Goal: Task Accomplishment & Management: Complete application form

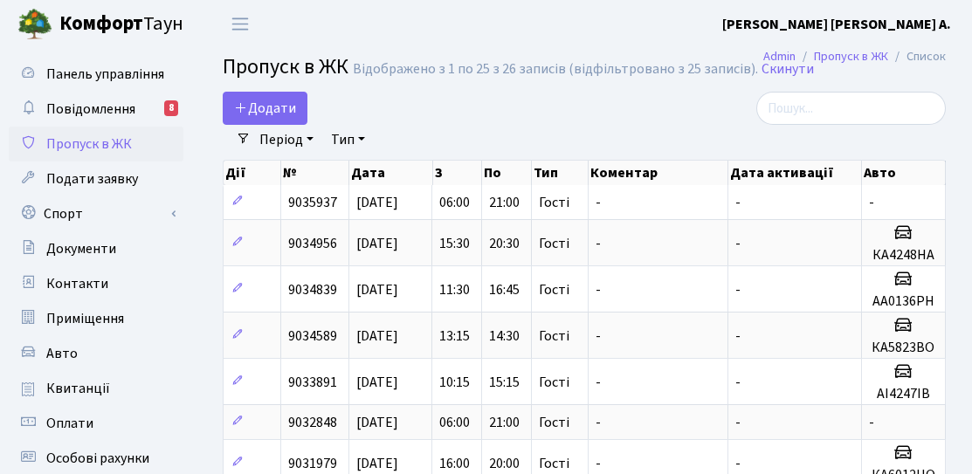
select select "25"
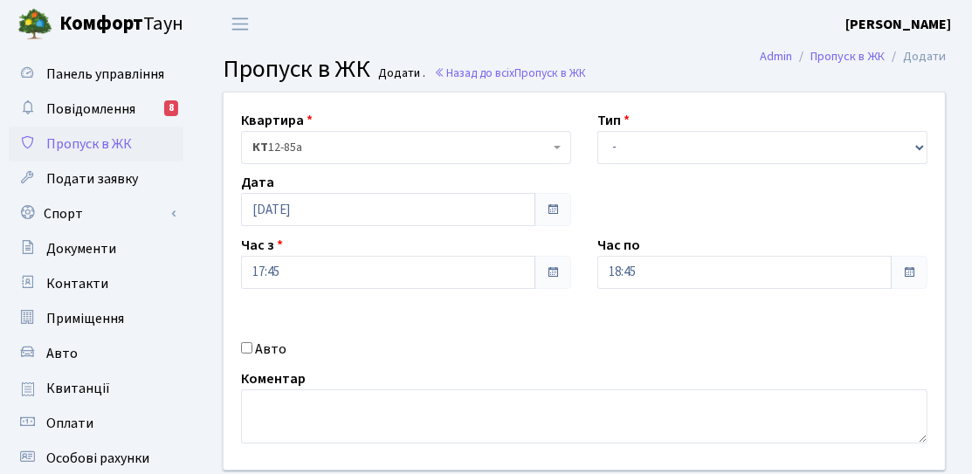
click at [662, 127] on div "Тип - Доставка Таксі Гості Сервіс" at bounding box center [762, 137] width 356 height 54
click at [670, 153] on select "- Доставка Таксі Гості Сервіс" at bounding box center [762, 147] width 330 height 33
select select "3"
click at [597, 131] on select "- Доставка Таксі Гості Сервіс" at bounding box center [762, 147] width 330 height 33
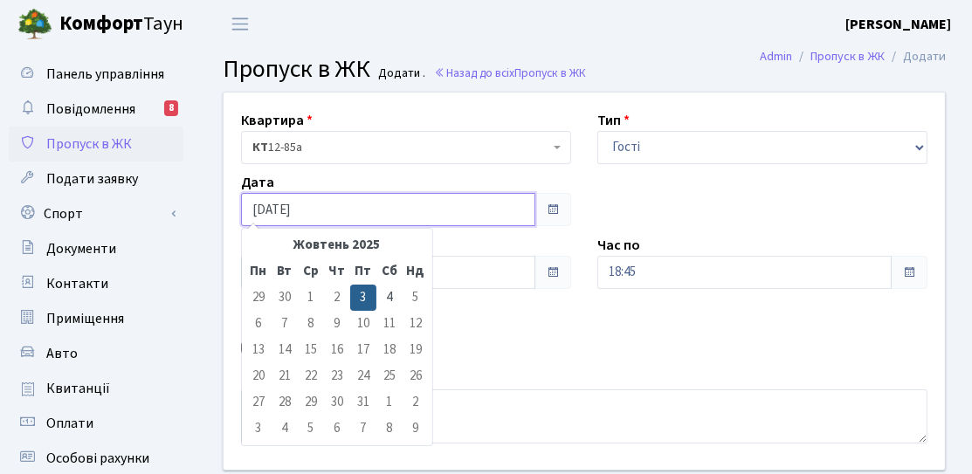
click at [360, 217] on input "[DATE]" at bounding box center [388, 209] width 294 height 33
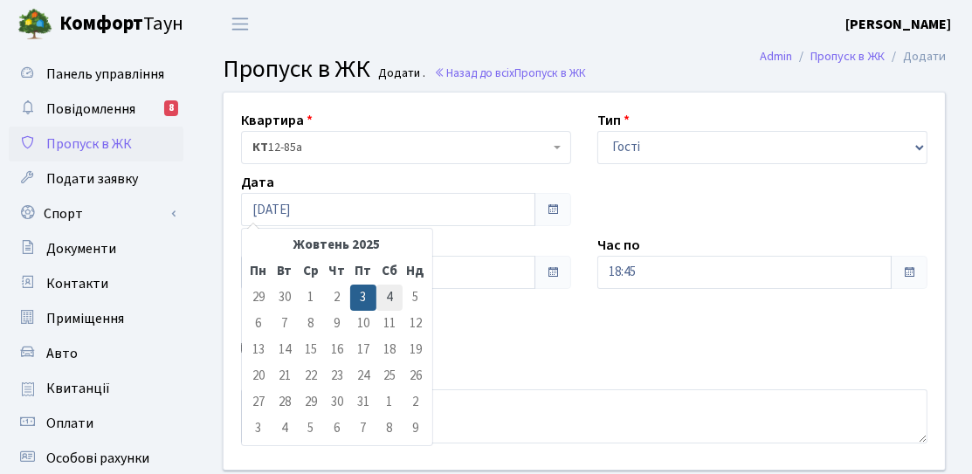
click at [387, 286] on td "4" at bounding box center [389, 298] width 26 height 26
type input "[DATE]"
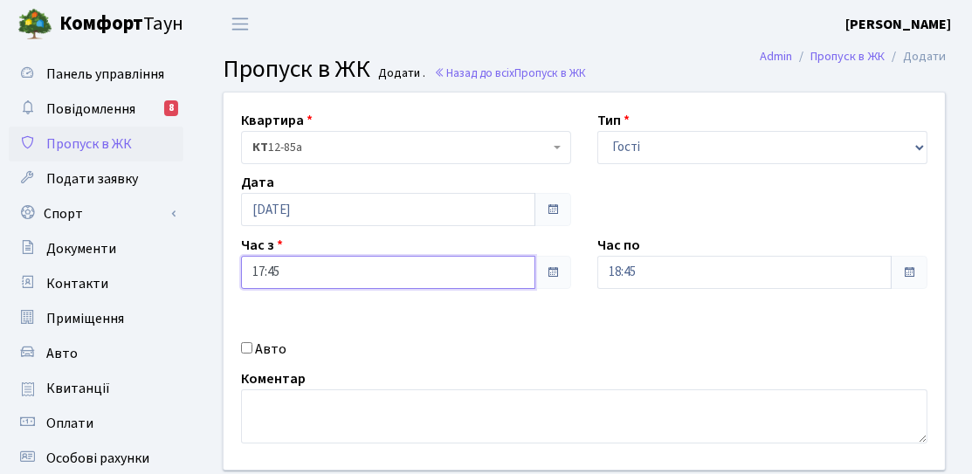
click at [341, 274] on input "17:45" at bounding box center [388, 272] width 294 height 33
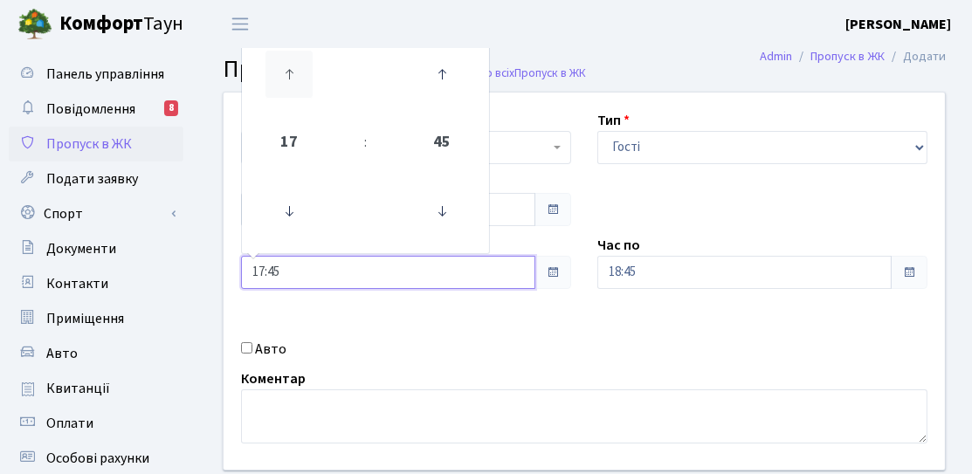
click at [308, 80] on icon at bounding box center [288, 74] width 47 height 47
click at [295, 203] on icon at bounding box center [288, 211] width 47 height 47
click at [292, 195] on icon at bounding box center [288, 211] width 47 height 47
click at [283, 175] on td at bounding box center [289, 212] width 88 height 76
click at [299, 204] on icon at bounding box center [288, 211] width 47 height 47
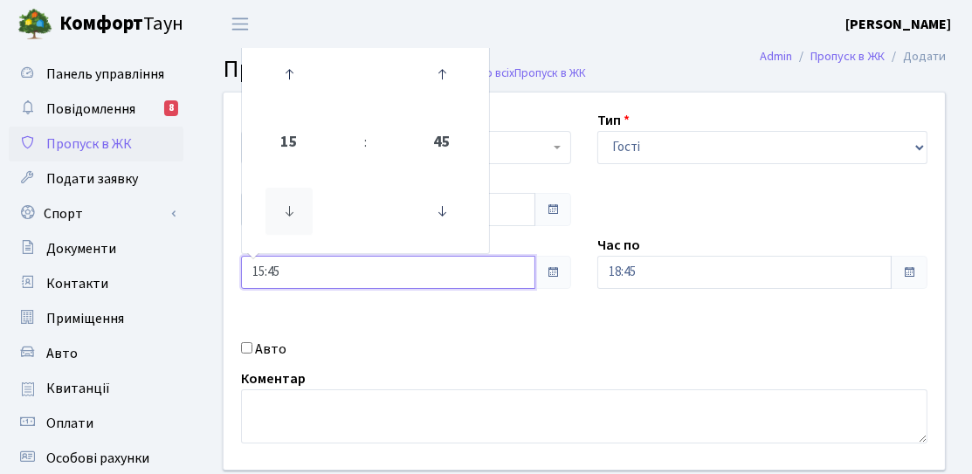
click at [299, 204] on icon at bounding box center [288, 211] width 47 height 47
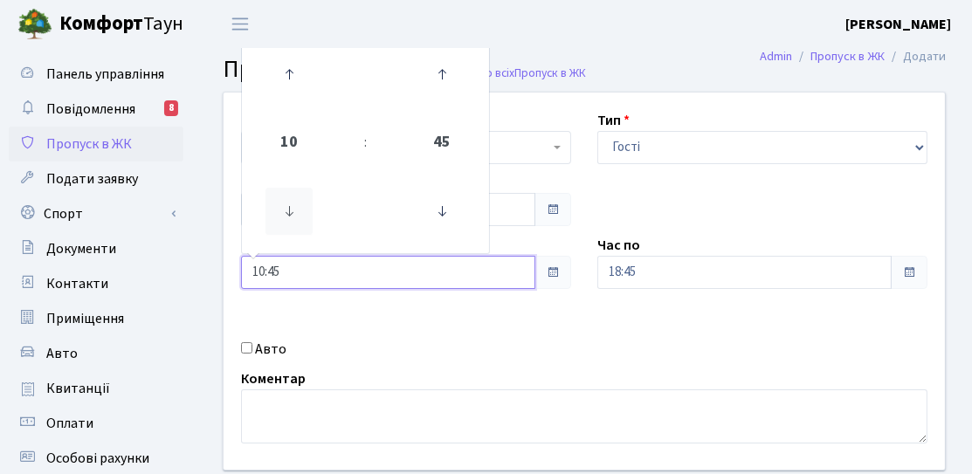
click at [299, 204] on icon at bounding box center [288, 211] width 47 height 47
click at [287, 91] on icon at bounding box center [288, 74] width 47 height 47
click at [452, 200] on icon at bounding box center [441, 211] width 47 height 47
click at [450, 200] on icon at bounding box center [441, 211] width 47 height 47
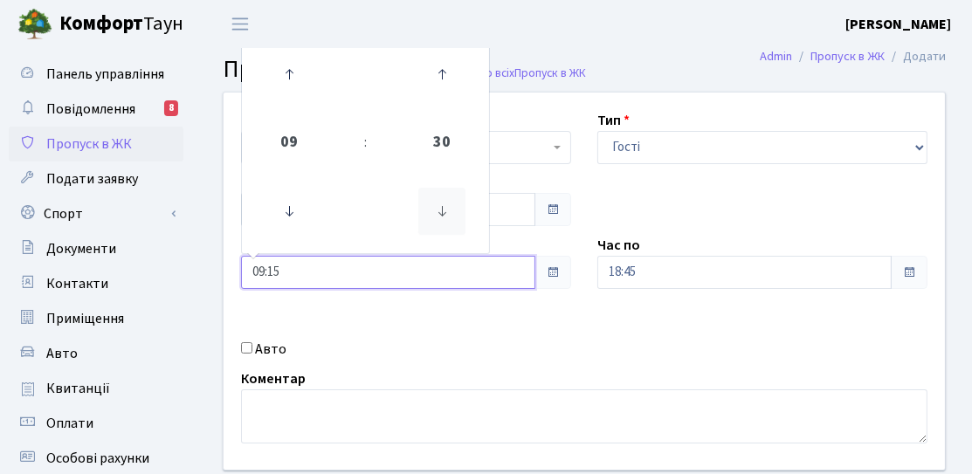
click at [450, 200] on icon at bounding box center [441, 211] width 47 height 47
click at [430, 208] on icon at bounding box center [441, 211] width 47 height 47
type input "08:30"
click at [515, 323] on div "Квартира <b>КТ</b>&nbsp;&nbsp;&nbsp;&nbsp;12-85а КТ 12-85а Тип - Доставка Таксі…" at bounding box center [583, 281] width 747 height 377
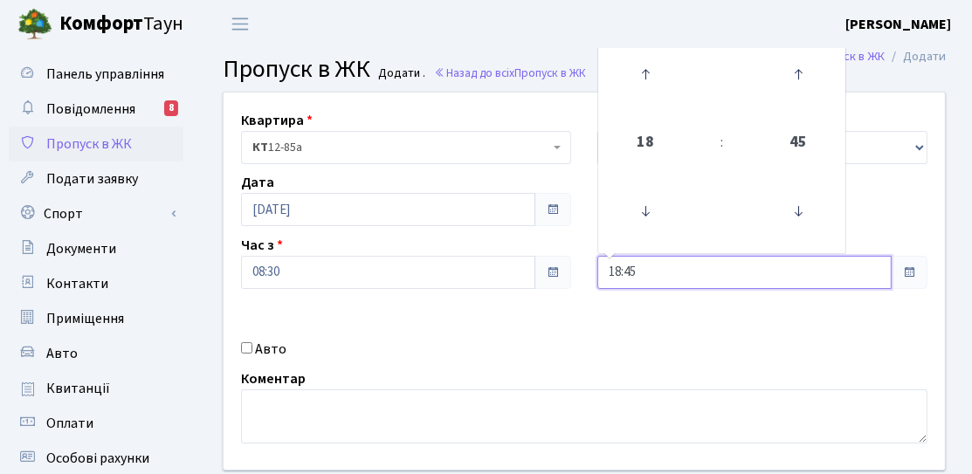
click at [716, 284] on input "18:45" at bounding box center [744, 272] width 294 height 33
click at [650, 94] on icon at bounding box center [645, 74] width 47 height 47
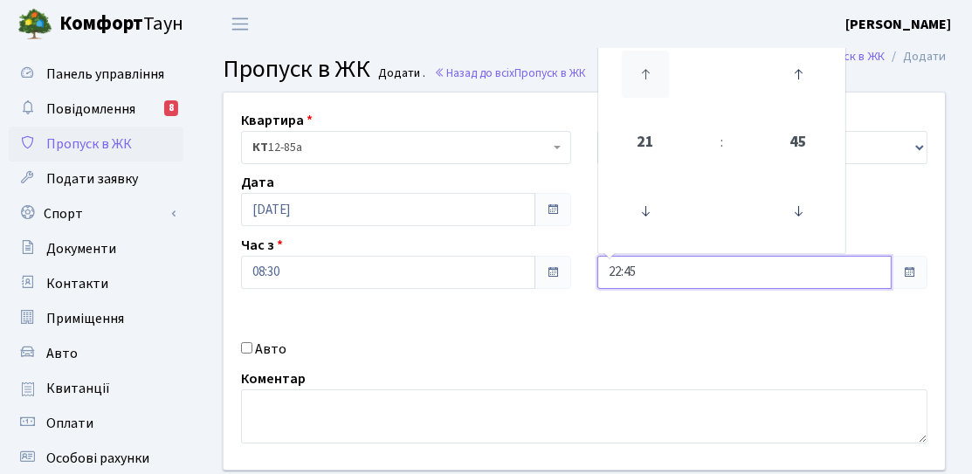
click at [650, 94] on icon at bounding box center [645, 74] width 47 height 47
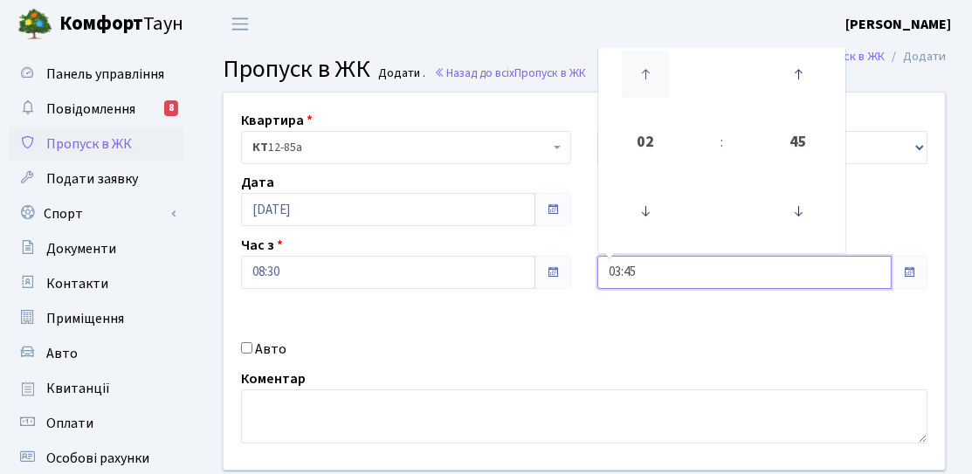
click at [649, 94] on icon at bounding box center [645, 74] width 47 height 47
click at [648, 95] on icon at bounding box center [645, 74] width 47 height 47
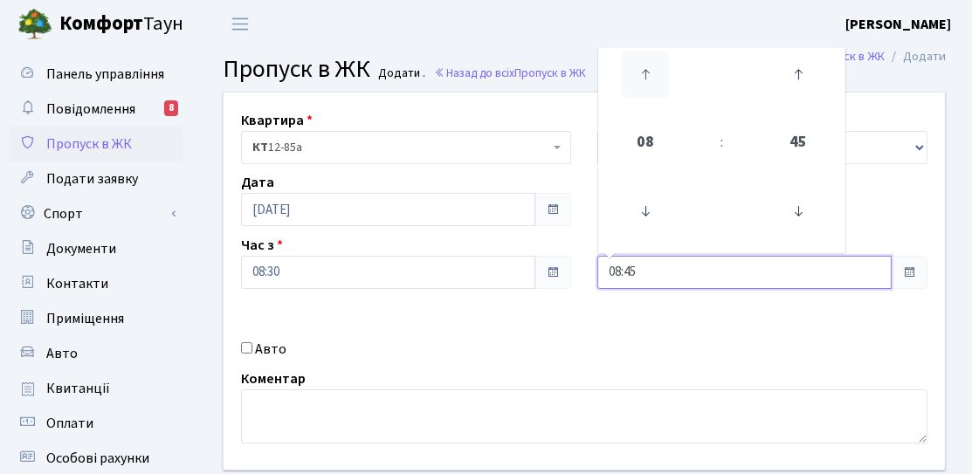
click at [648, 95] on icon at bounding box center [645, 74] width 47 height 47
click at [800, 195] on icon at bounding box center [797, 211] width 47 height 47
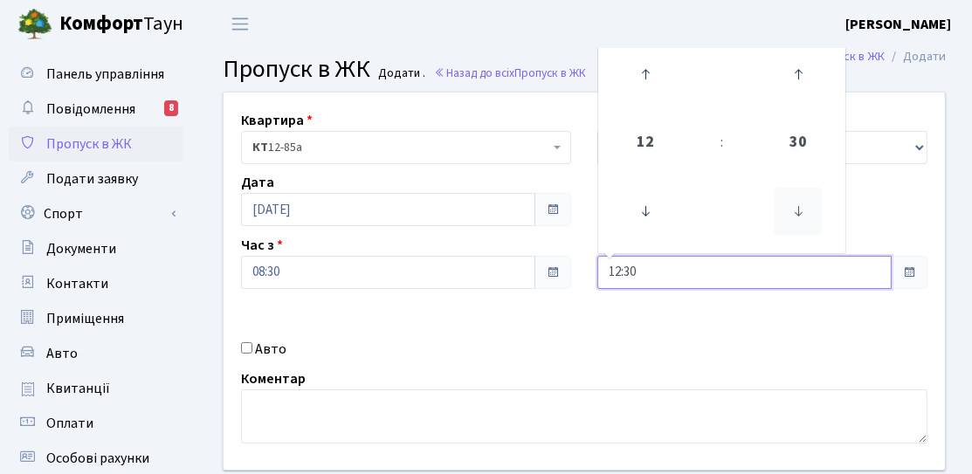
click at [800, 195] on icon at bounding box center [797, 211] width 47 height 47
type input "12:00"
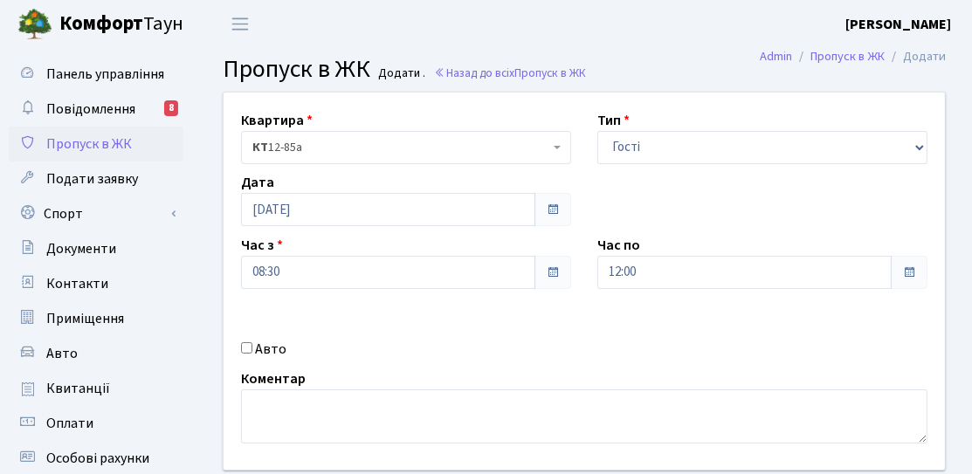
click at [568, 332] on div "Квартира <b>КТ</b>&nbsp;&nbsp;&nbsp;&nbsp;12-85а КТ 12-85а Тип - Доставка Таксі…" at bounding box center [583, 281] width 747 height 377
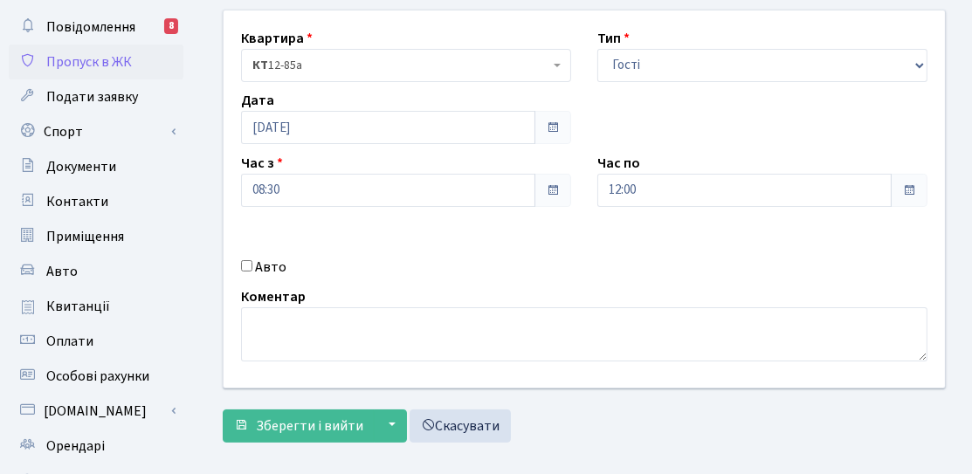
scroll to position [175, 0]
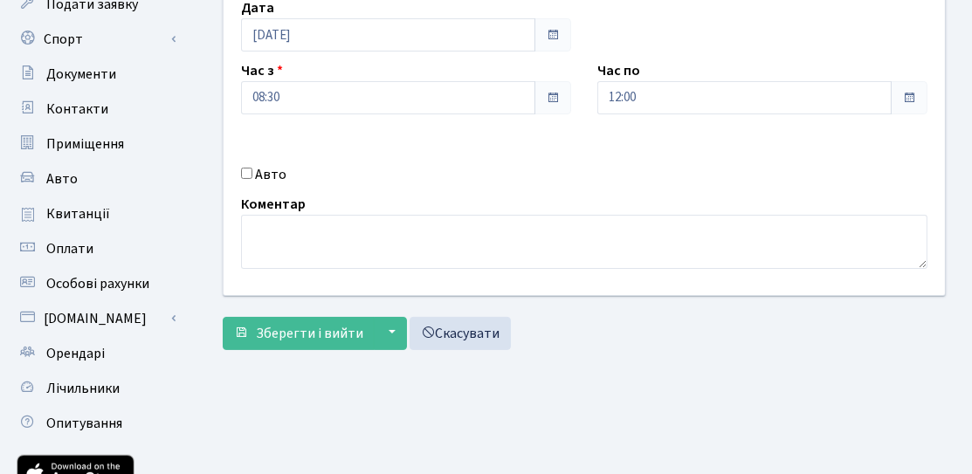
click at [289, 157] on div "Квартира <b>КТ</b>&nbsp;&nbsp;&nbsp;&nbsp;12-85а КТ 12-85а Тип - Доставка Таксі…" at bounding box center [583, 106] width 747 height 377
click at [264, 165] on label "Авто" at bounding box center [270, 174] width 31 height 21
click at [252, 168] on input "Авто" at bounding box center [246, 173] width 11 height 11
checkbox input "true"
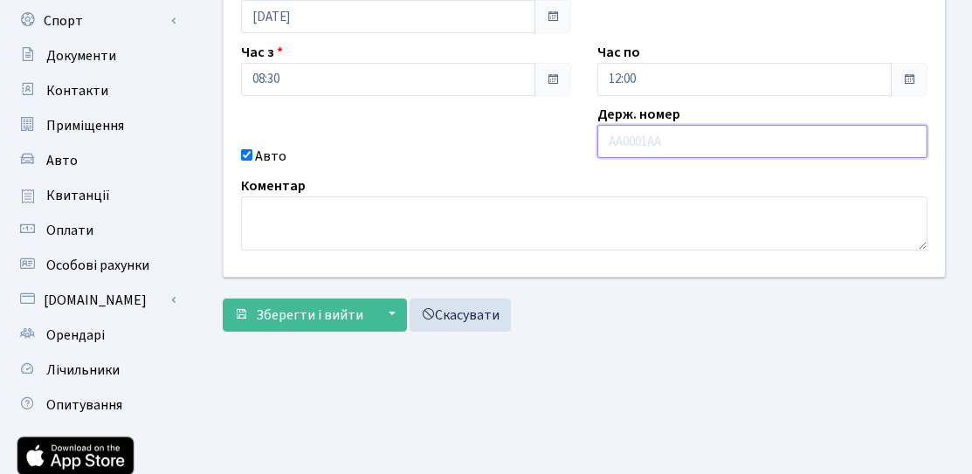
scroll to position [136, 0]
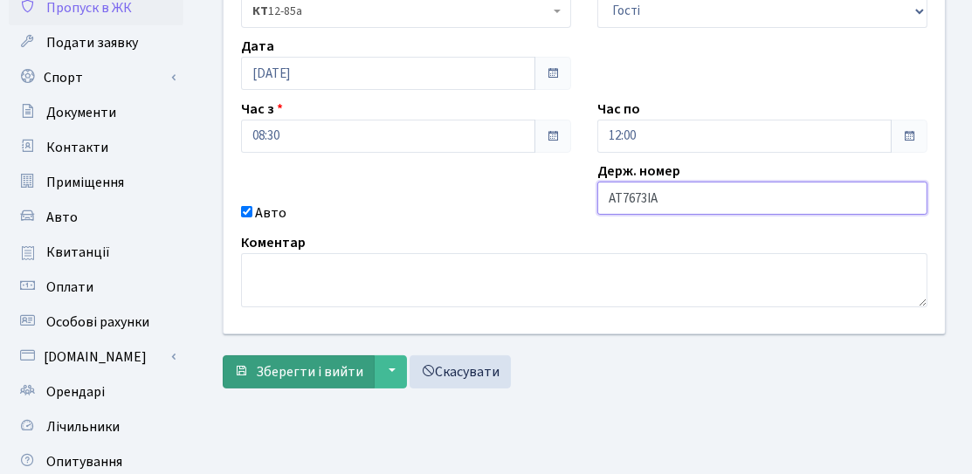
type input "AT7673IA"
click at [308, 382] on button "Зберегти і вийти" at bounding box center [299, 371] width 152 height 33
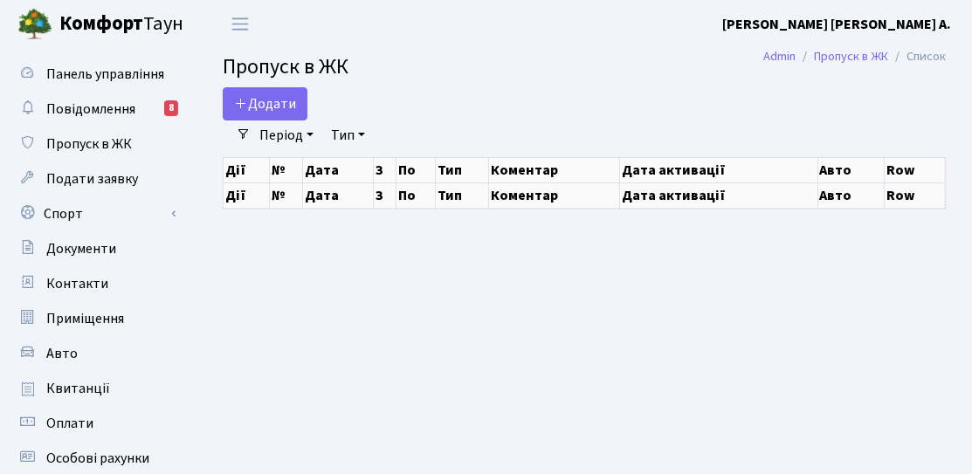
select select "25"
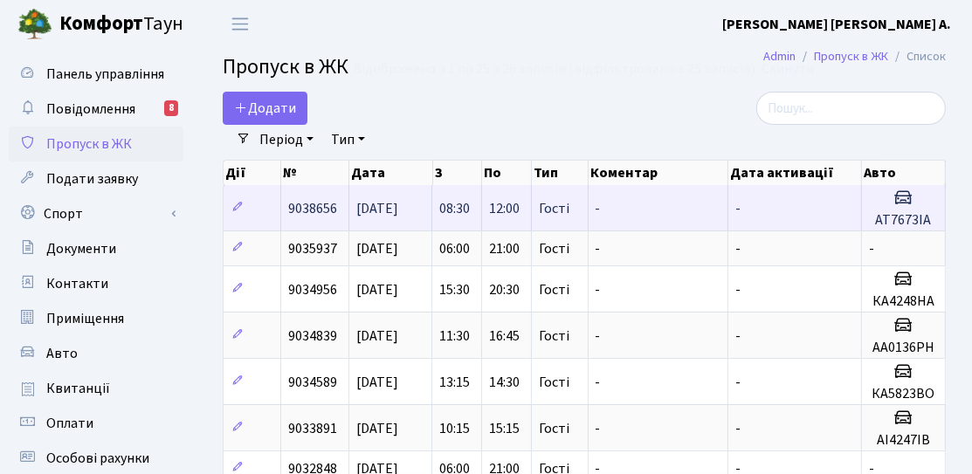
click at [378, 225] on td "[DATE]" at bounding box center [390, 207] width 83 height 45
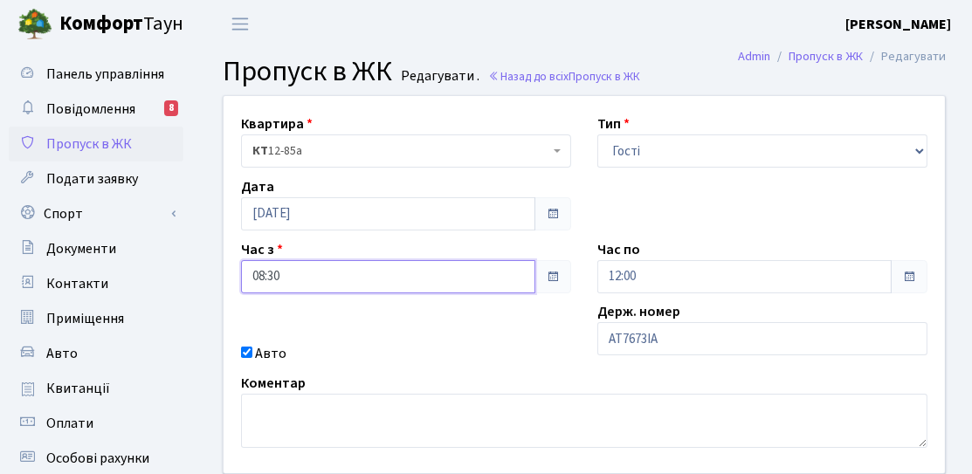
click at [389, 280] on input "08:30" at bounding box center [388, 276] width 294 height 33
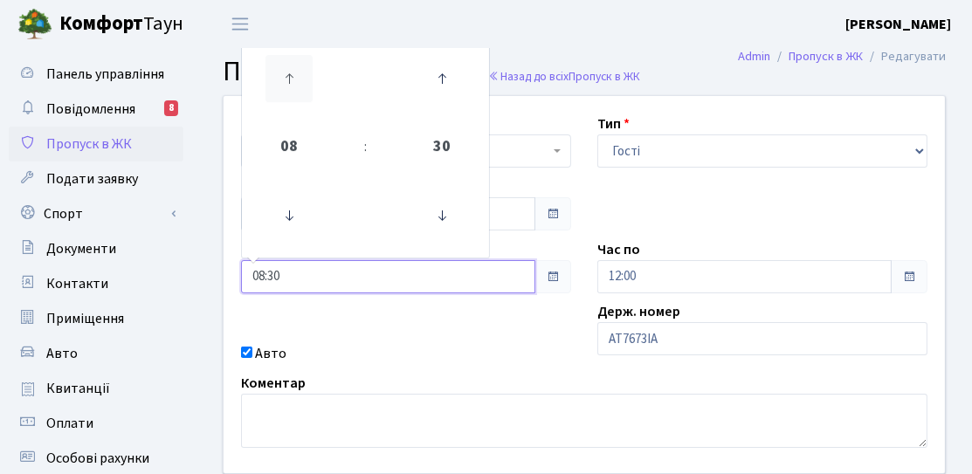
click at [301, 102] on icon at bounding box center [288, 78] width 47 height 47
click at [276, 214] on icon at bounding box center [288, 215] width 47 height 47
type input "09:30"
click at [749, 223] on div "Квартира <b>КТ</b>&nbsp;&nbsp;&nbsp;&nbsp;12-85а КТ 12-85а Тип - Доставка Таксі…" at bounding box center [583, 284] width 747 height 377
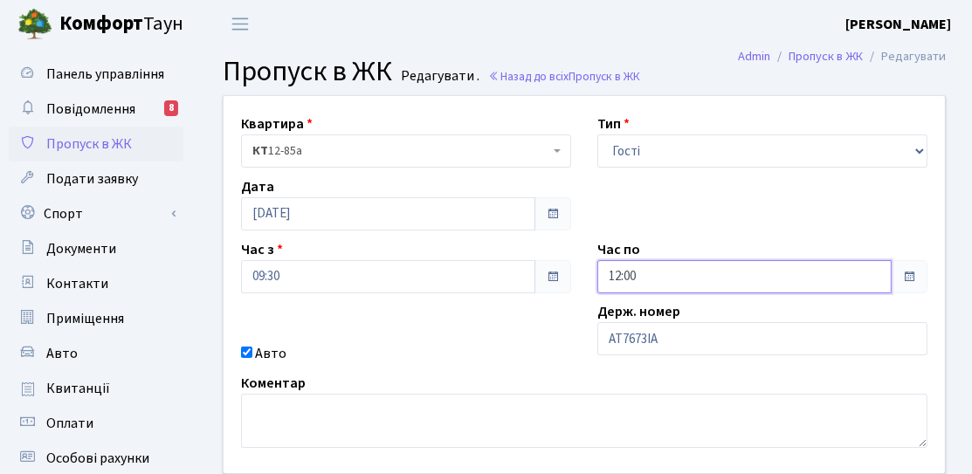
click at [683, 286] on input "12:00" at bounding box center [744, 276] width 294 height 33
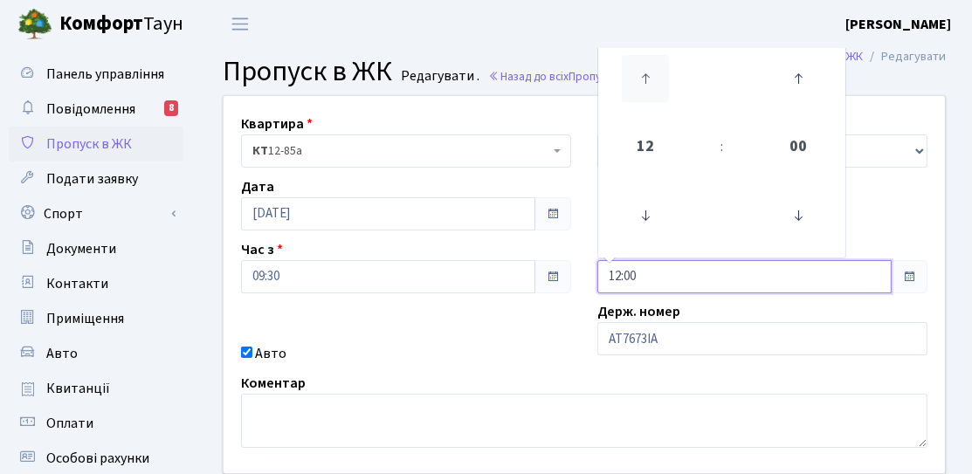
click at [648, 90] on icon at bounding box center [645, 78] width 47 height 47
type input "13:00"
click at [518, 339] on div "Квартира <b>КТ</b>&nbsp;&nbsp;&nbsp;&nbsp;12-85а КТ 12-85а Тип - Доставка Таксі…" at bounding box center [583, 284] width 747 height 377
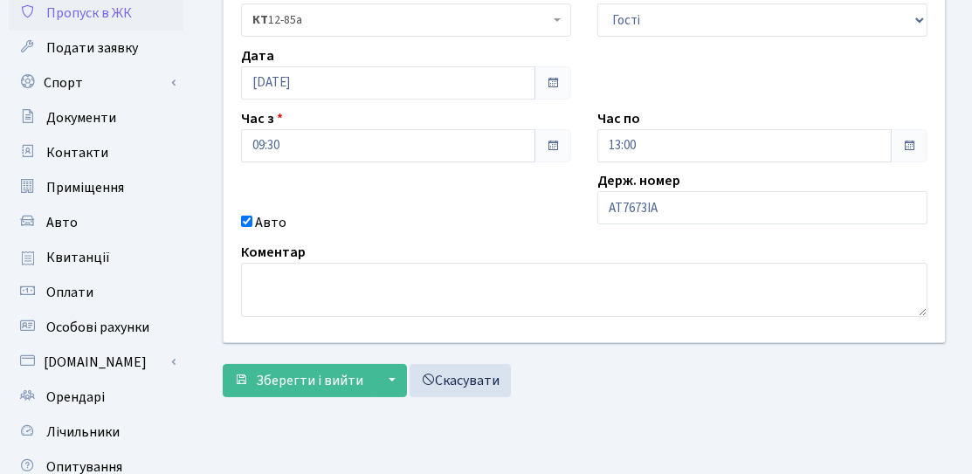
scroll to position [262, 0]
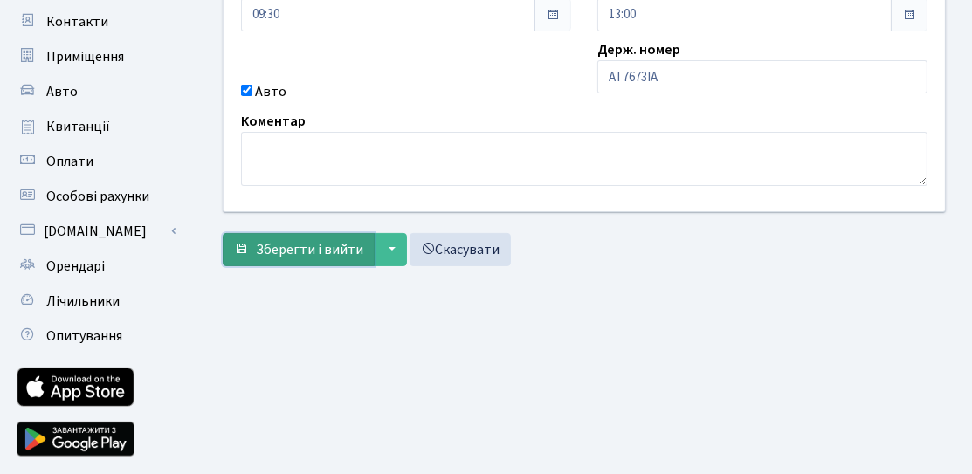
click at [267, 234] on button "Зберегти і вийти" at bounding box center [299, 249] width 152 height 33
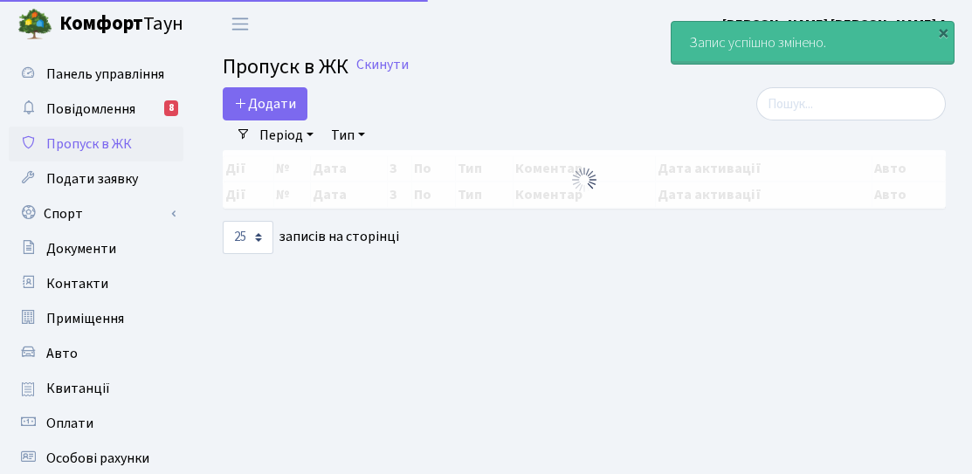
select select "25"
